Goal: Information Seeking & Learning: Learn about a topic

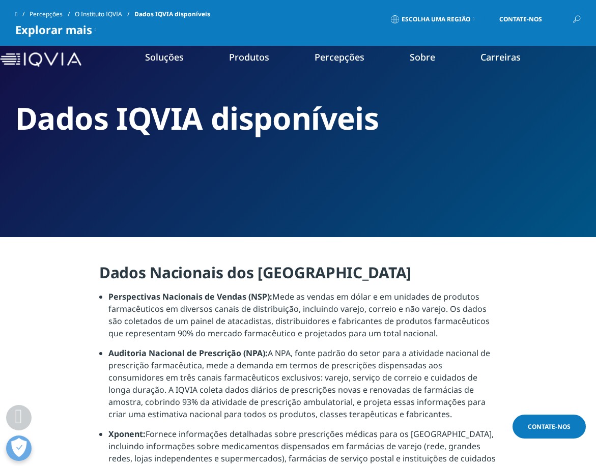
scroll to position [488, 0]
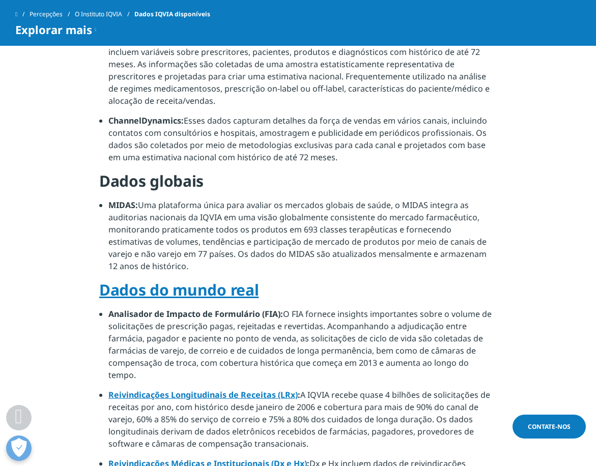
click at [472, 268] on li "MIDAS: Uma plataforma única para avaliar os mercados globais de saúde, o MIDAS …" at bounding box center [302, 239] width 388 height 81
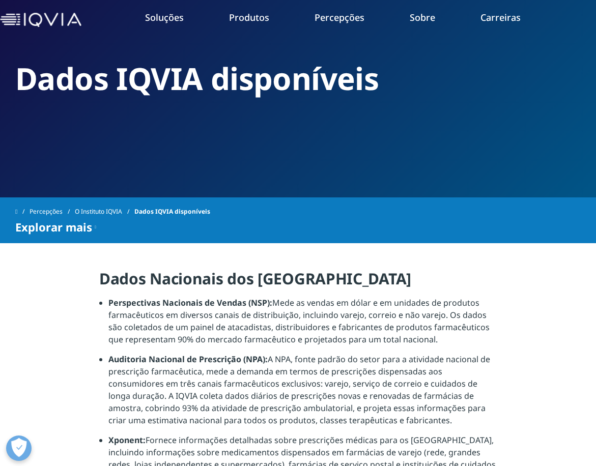
scroll to position [0, 0]
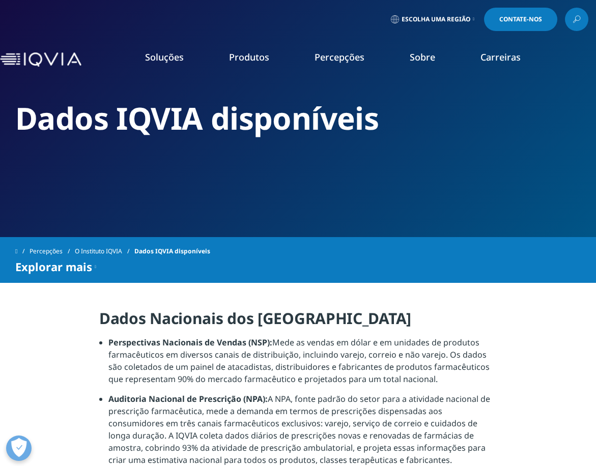
click at [304, 238] on link "LEIA MAIS" at bounding box center [316, 241] width 82 height 9
click at [301, 244] on font "LEIA MAIS" at bounding box center [290, 241] width 30 height 9
click at [290, 244] on font "LEIA MAIS" at bounding box center [290, 241] width 30 height 9
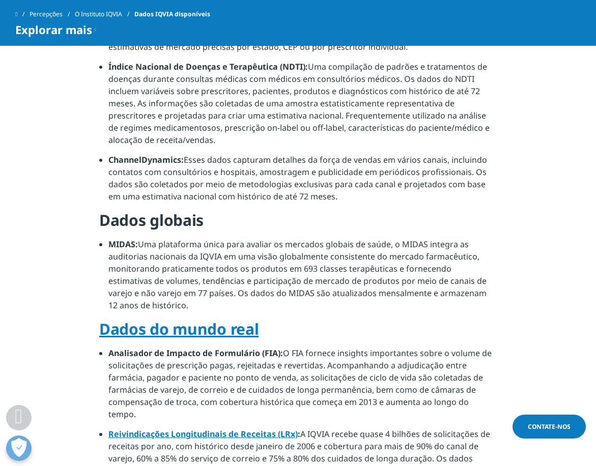
scroll to position [448, 0]
